Goal: Information Seeking & Learning: Learn about a topic

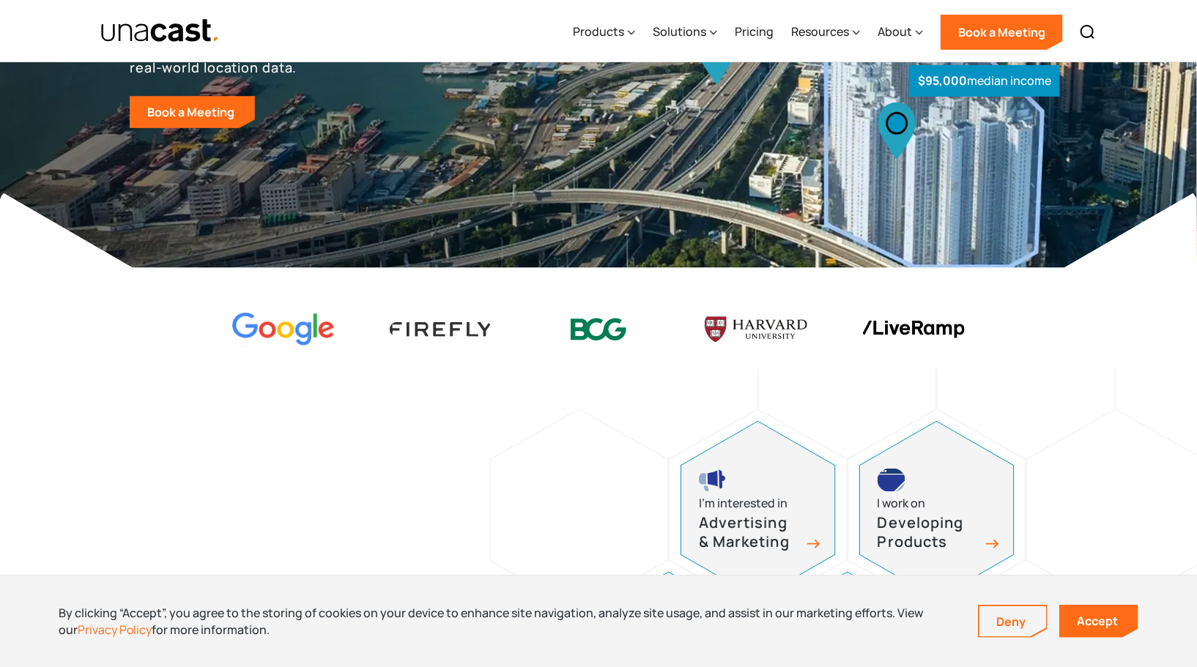
scroll to position [277, 0]
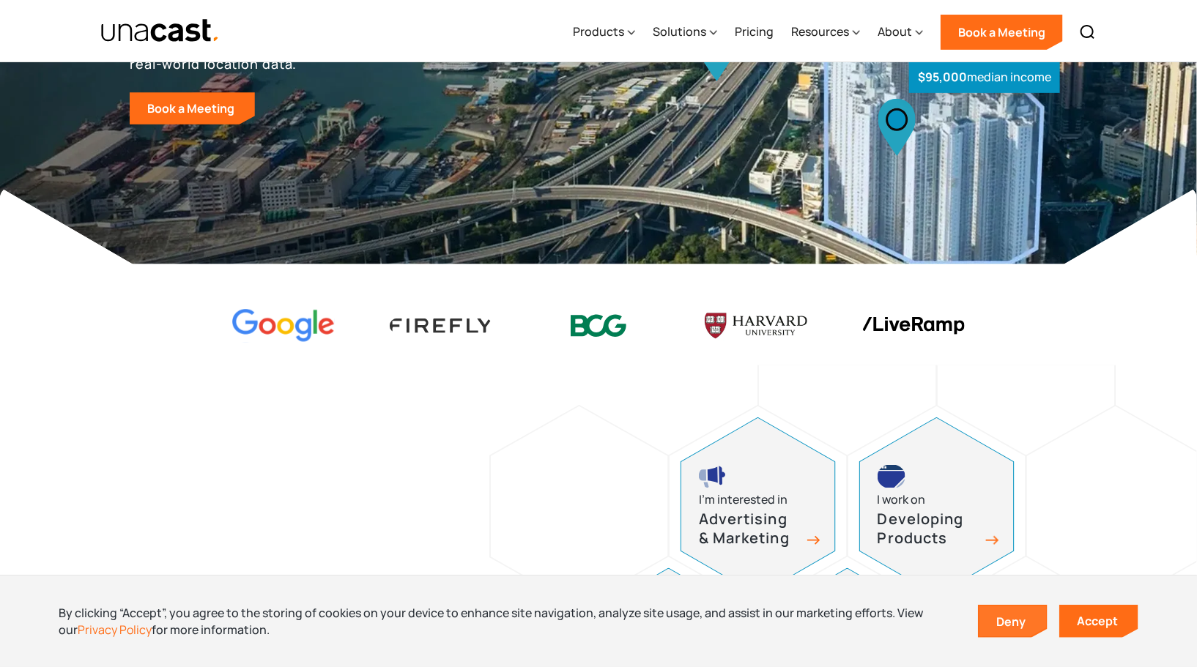
click at [1021, 629] on link "Deny" at bounding box center [1013, 622] width 67 height 31
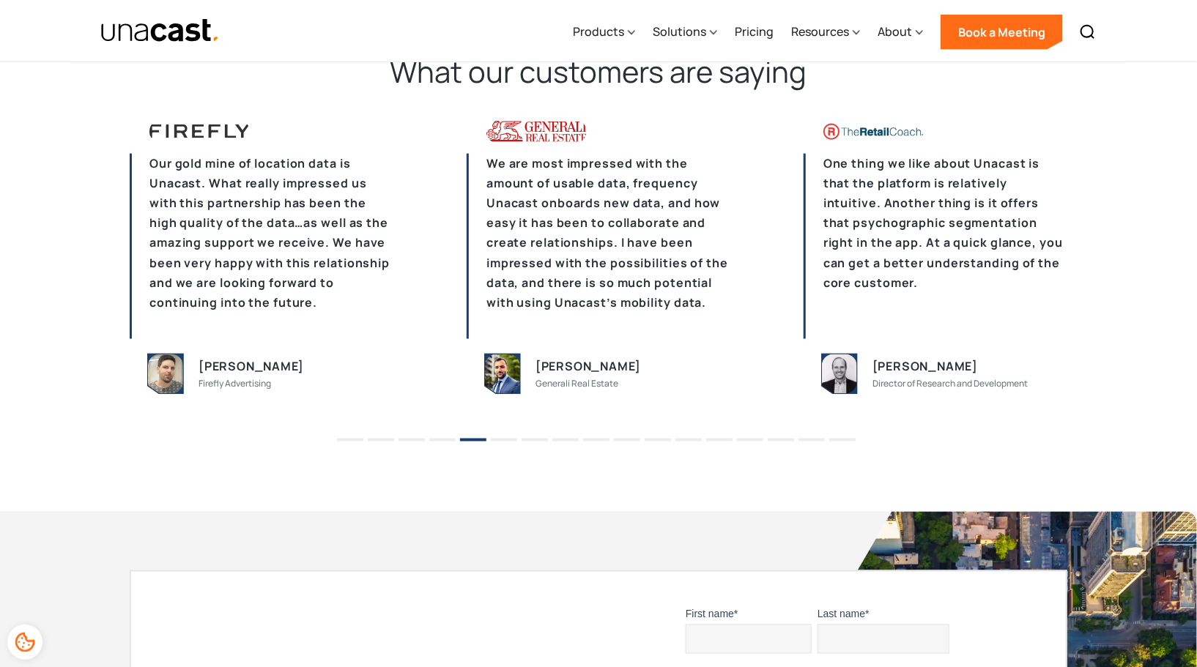
scroll to position [3498, 0]
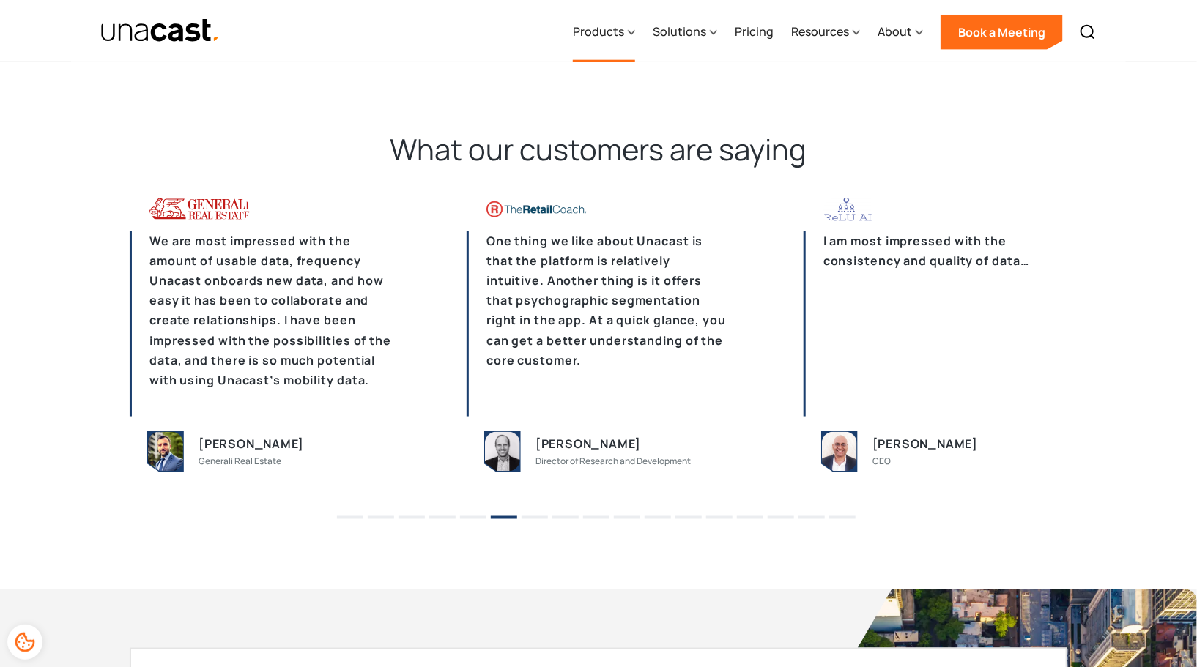
click at [624, 33] on div "Products" at bounding box center [598, 32] width 51 height 18
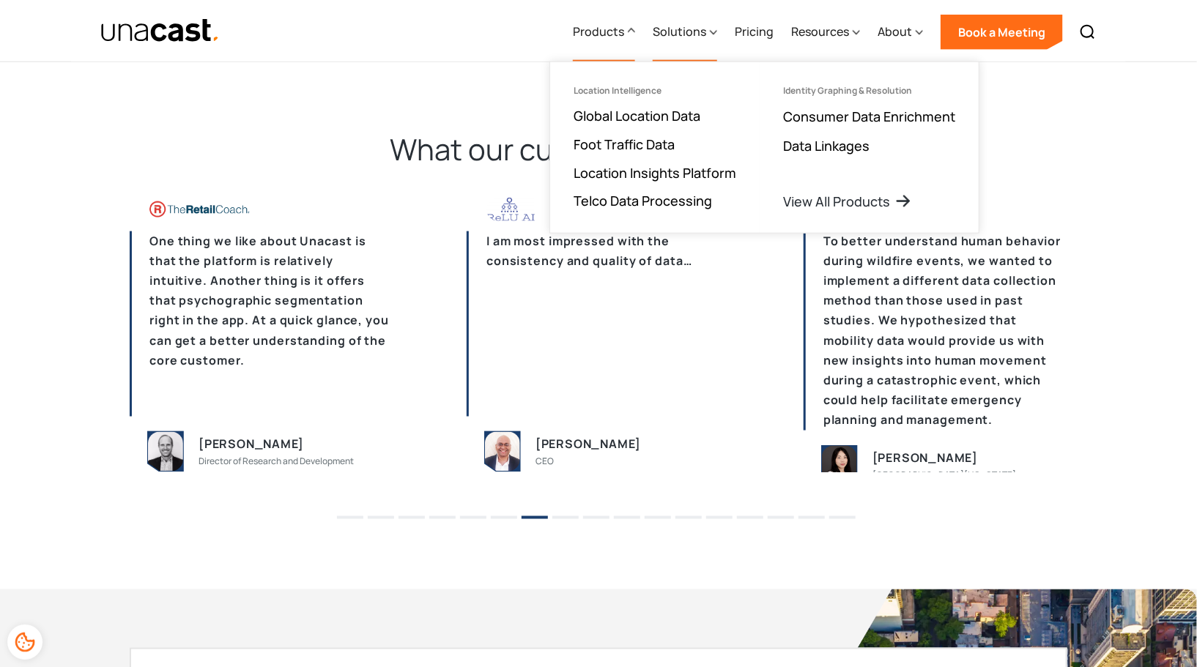
click at [667, 28] on div "Solutions" at bounding box center [679, 32] width 53 height 18
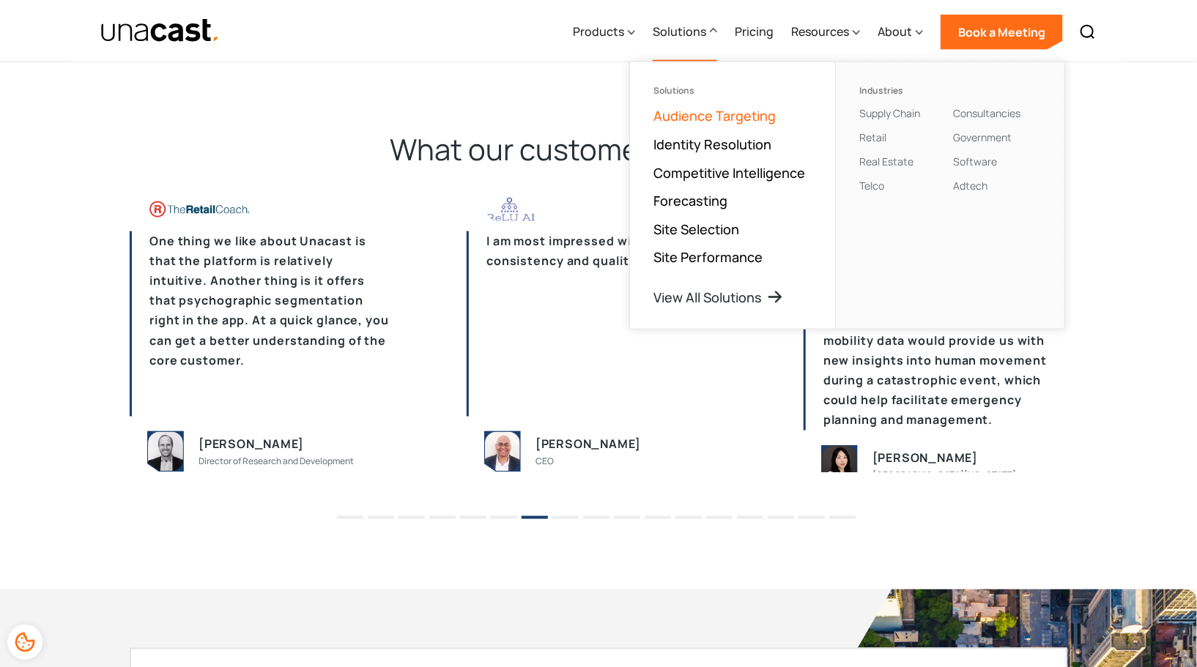
click at [730, 119] on link "Audience Targeting" at bounding box center [715, 116] width 122 height 18
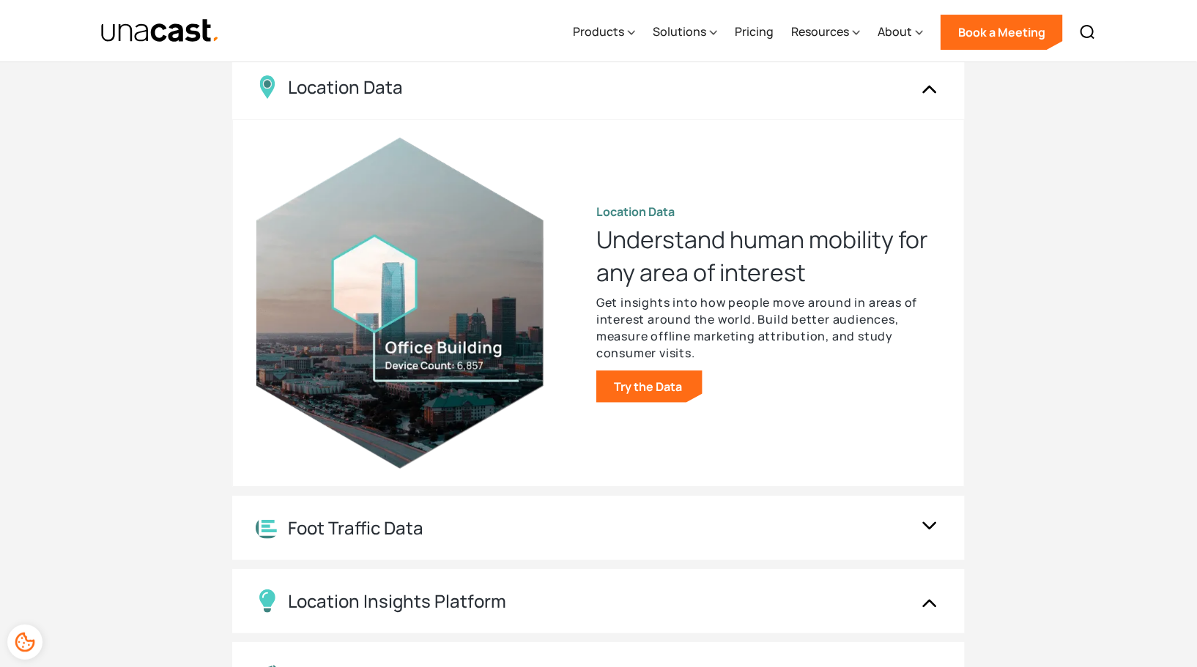
scroll to position [2530, 0]
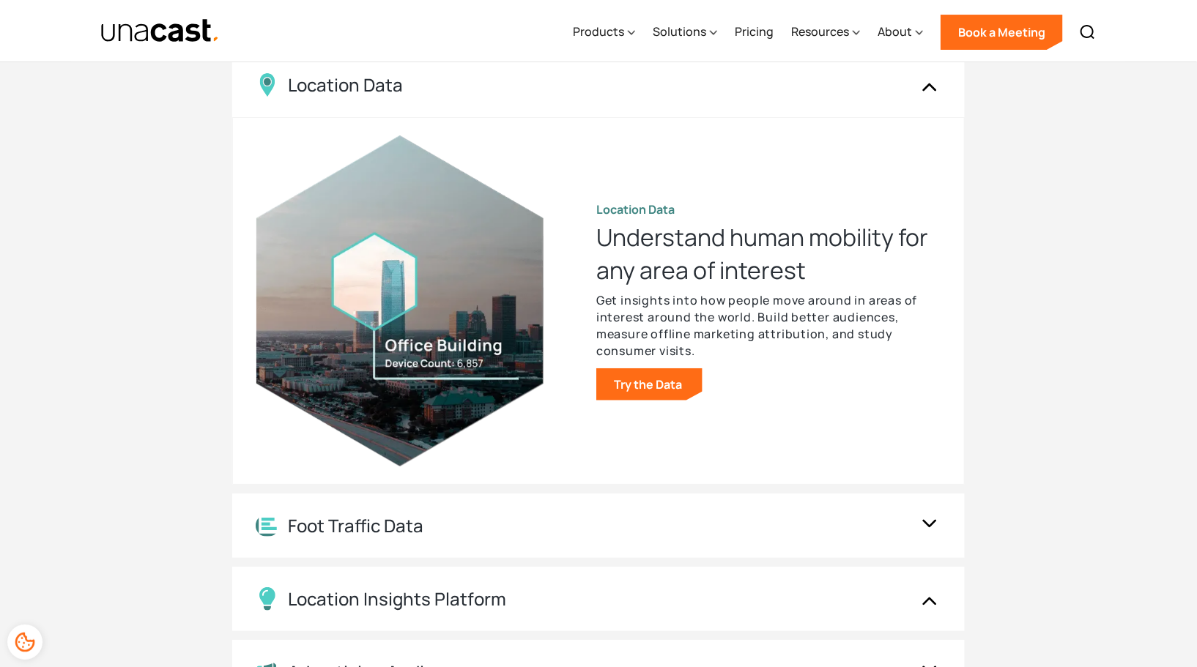
click at [1026, 407] on div "UNACAST PRODUCTS Location intelligence solutions for every phase of the data an…" at bounding box center [599, 342] width 938 height 872
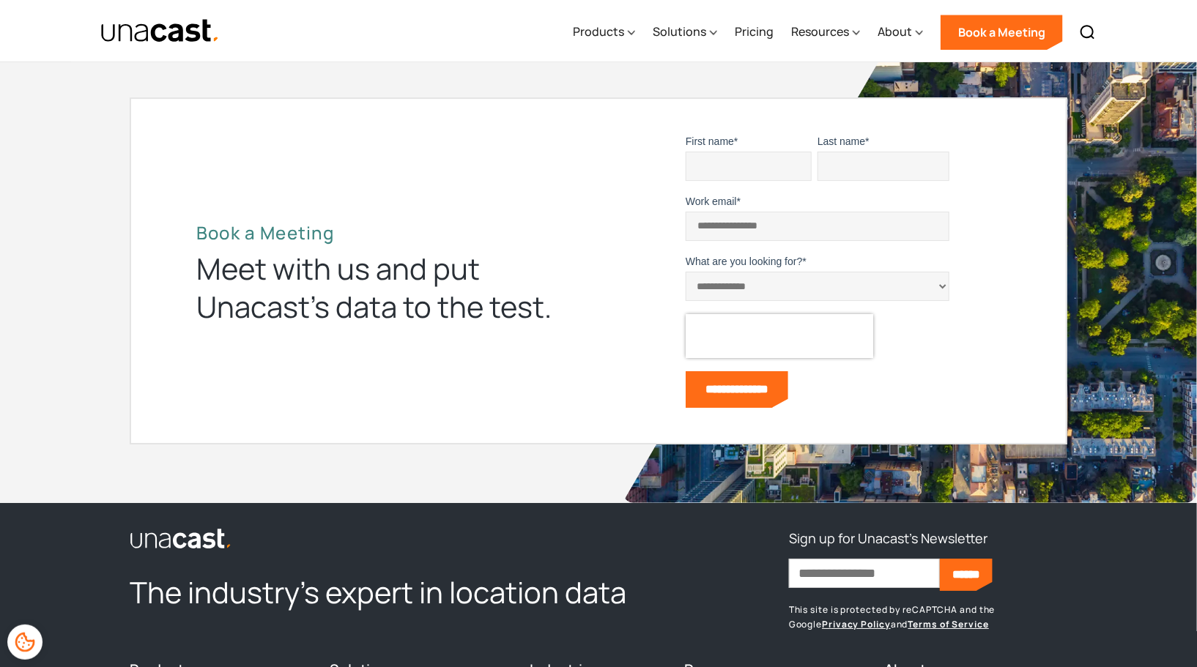
scroll to position [4956, 0]
